Goal: Task Accomplishment & Management: Manage account settings

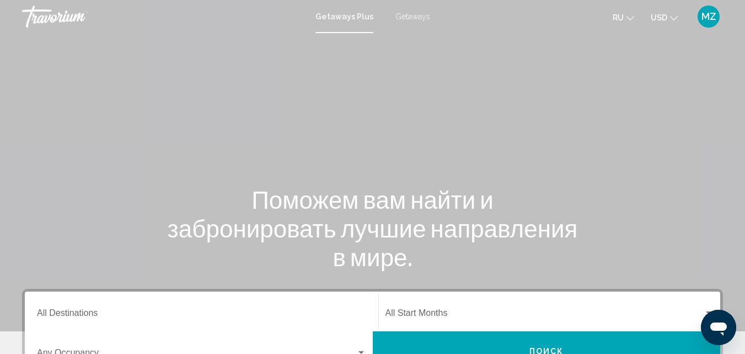
click at [709, 13] on span "MZ" at bounding box center [709, 16] width 15 height 11
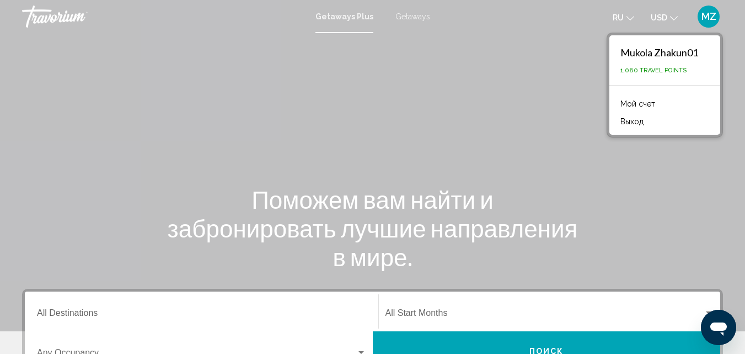
click at [641, 99] on link "Мой счет" at bounding box center [638, 104] width 46 height 14
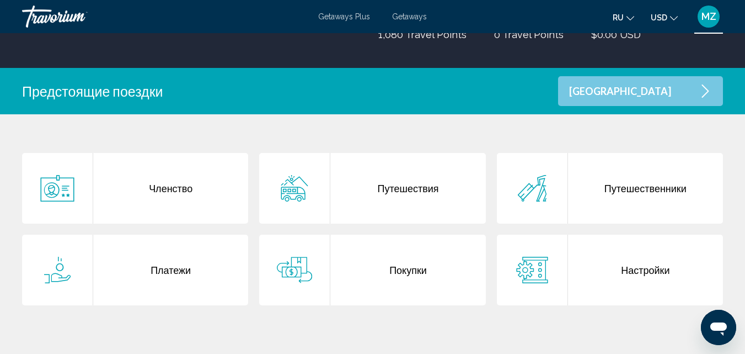
scroll to position [55, 0]
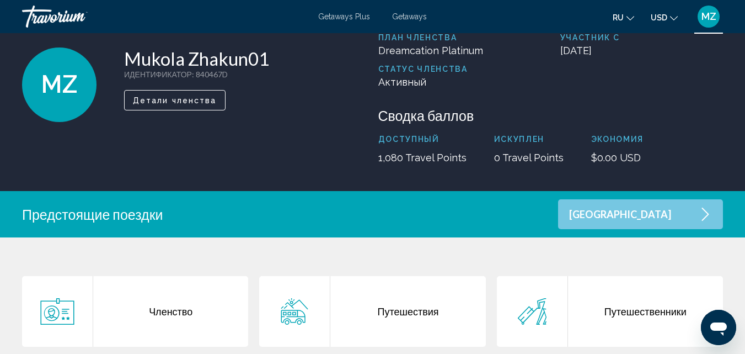
click at [179, 104] on span "Детали членства" at bounding box center [175, 100] width 84 height 9
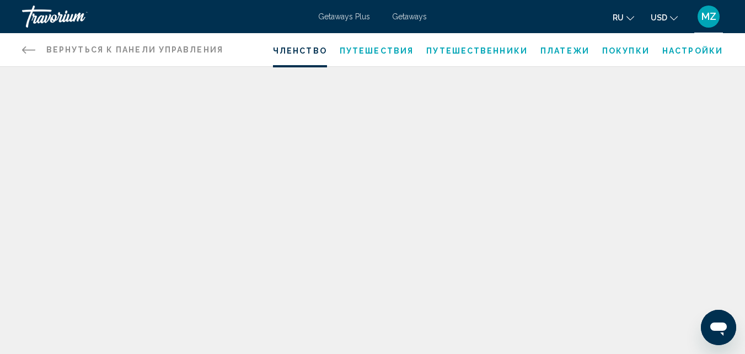
scroll to position [55, 0]
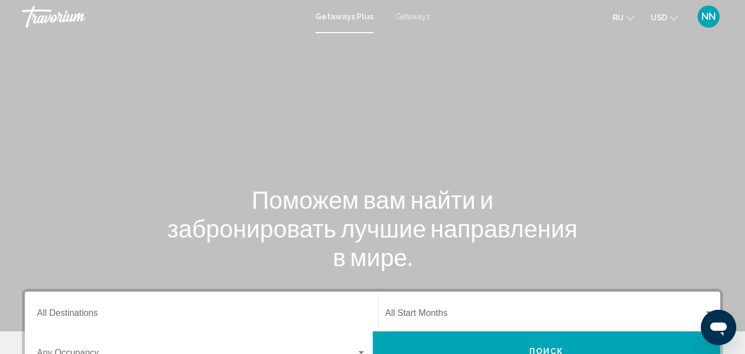
click at [715, 14] on span "NN" at bounding box center [709, 16] width 14 height 11
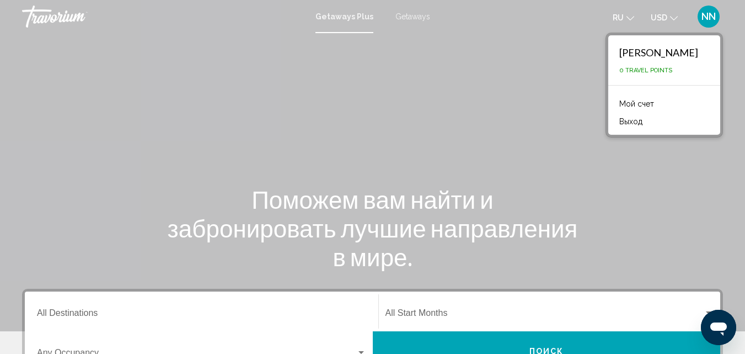
click at [614, 99] on link "Мой счет" at bounding box center [637, 104] width 46 height 14
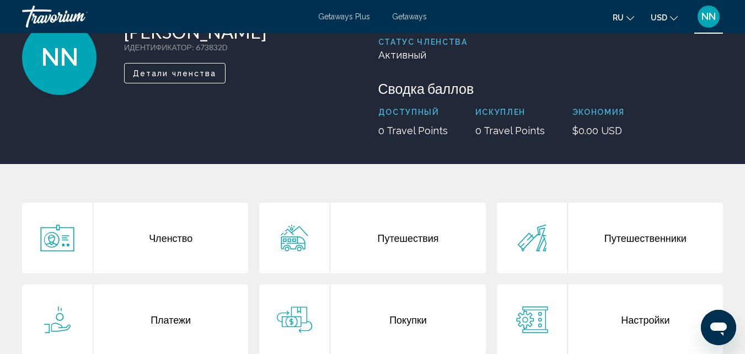
scroll to position [110, 0]
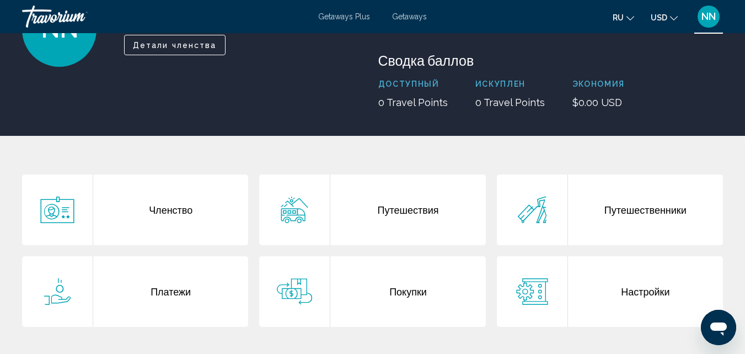
click at [180, 45] on span "Детали членства" at bounding box center [175, 45] width 84 height 9
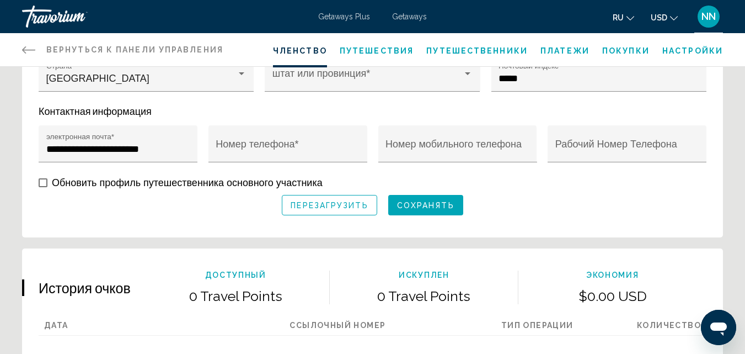
scroll to position [497, 0]
